Goal: Use online tool/utility

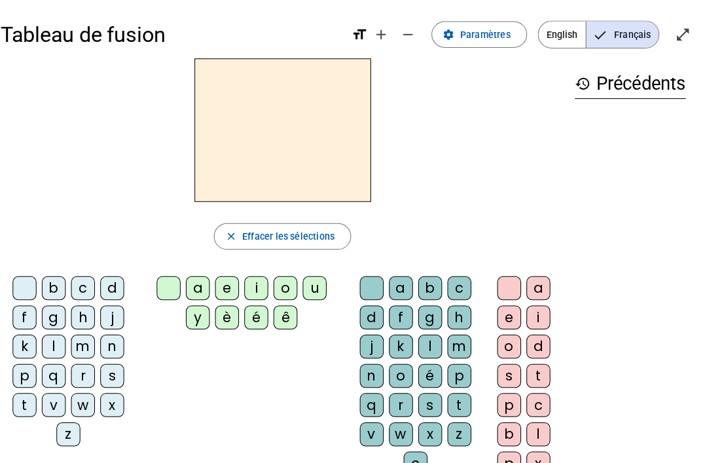
click at [117, 282] on div "d" at bounding box center [121, 284] width 24 height 24
click at [312, 286] on div "u" at bounding box center [320, 284] width 24 height 24
click at [29, 284] on div at bounding box center [34, 284] width 24 height 24
click at [109, 280] on div "d" at bounding box center [121, 284] width 24 height 24
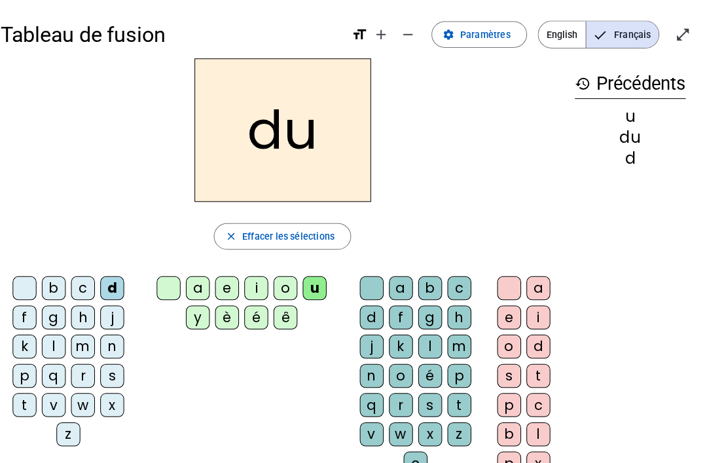
click at [22, 395] on div "t" at bounding box center [34, 400] width 24 height 24
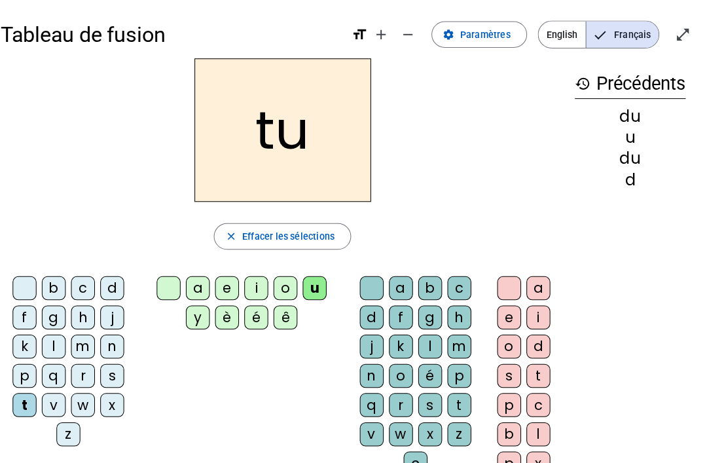
click at [193, 275] on div "a" at bounding box center [205, 284] width 24 height 24
click at [229, 277] on div "e" at bounding box center [234, 284] width 24 height 24
click at [111, 285] on div "d" at bounding box center [121, 284] width 24 height 24
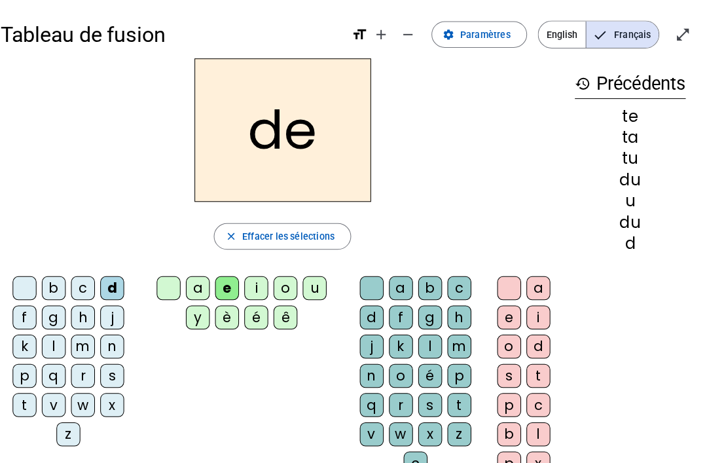
click at [697, 211] on div "Tableau de fusion format_size add remove settings Paramètres English Français o…" at bounding box center [353, 308] width 707 height 617
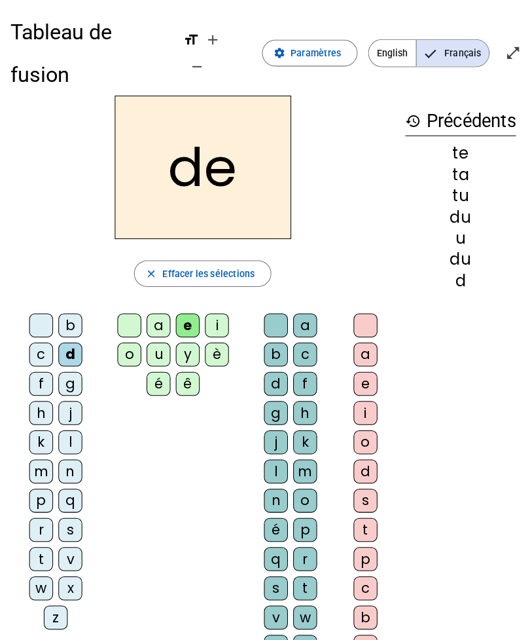
click at [74, 395] on div "j" at bounding box center [70, 407] width 24 height 24
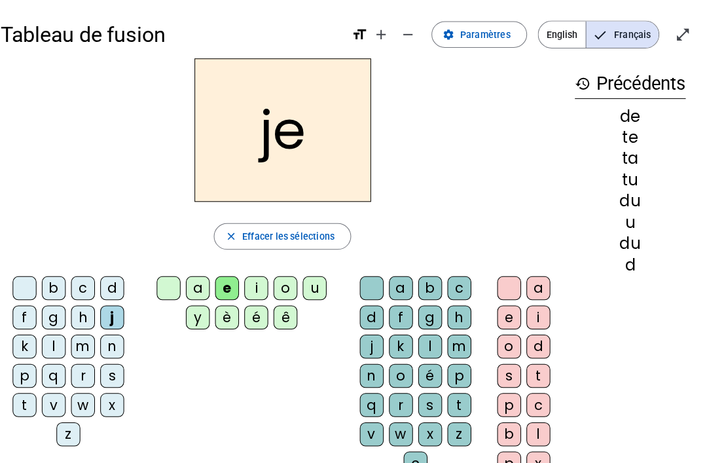
click at [80, 347] on div "m" at bounding box center [92, 342] width 24 height 24
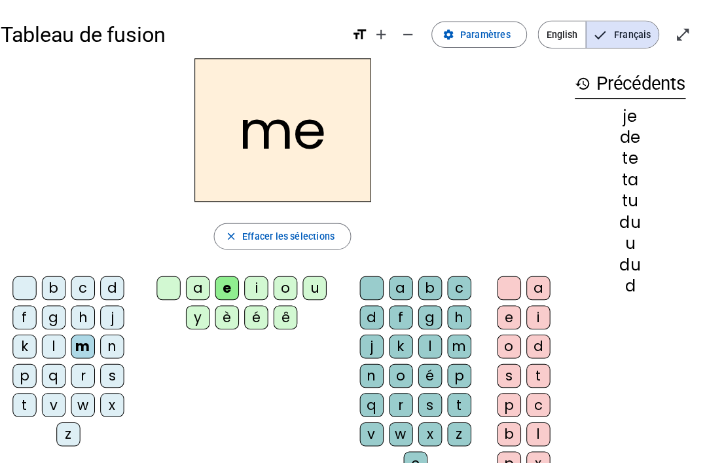
click at [197, 282] on div "a" at bounding box center [205, 284] width 24 height 24
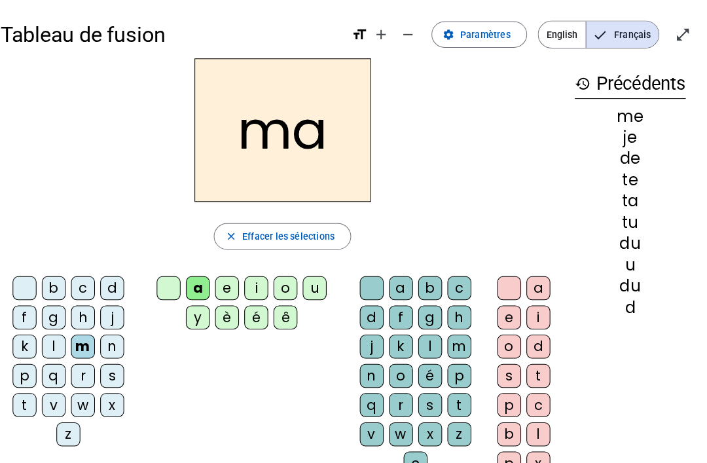
click at [422, 339] on div "l" at bounding box center [434, 342] width 24 height 24
